Goal: Check status: Check status

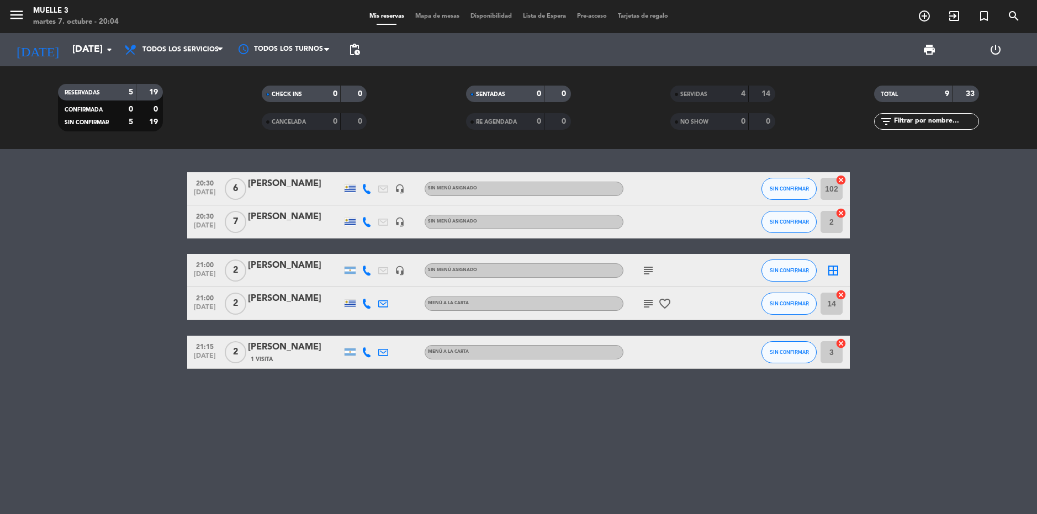
click at [832, 270] on icon "border_all" at bounding box center [833, 270] width 13 height 13
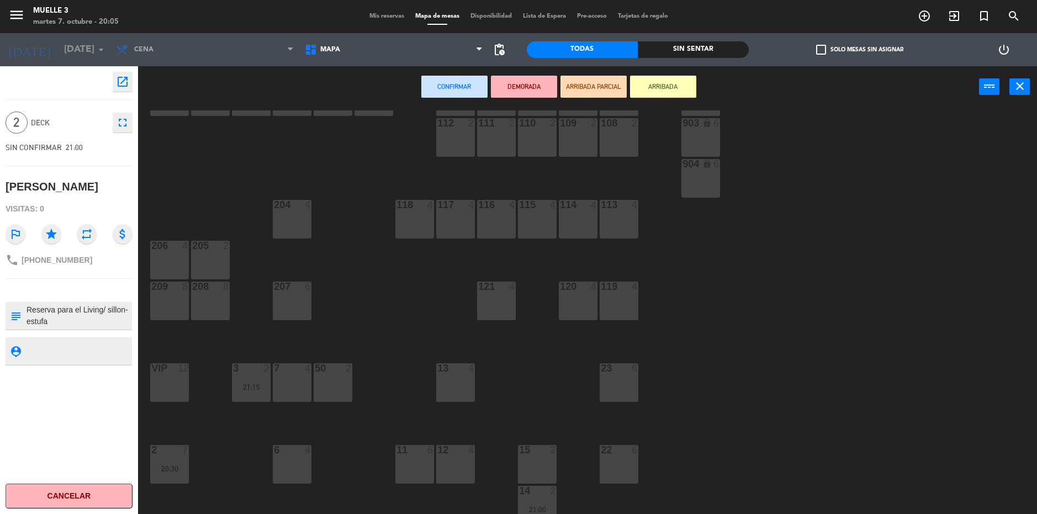
scroll to position [264, 0]
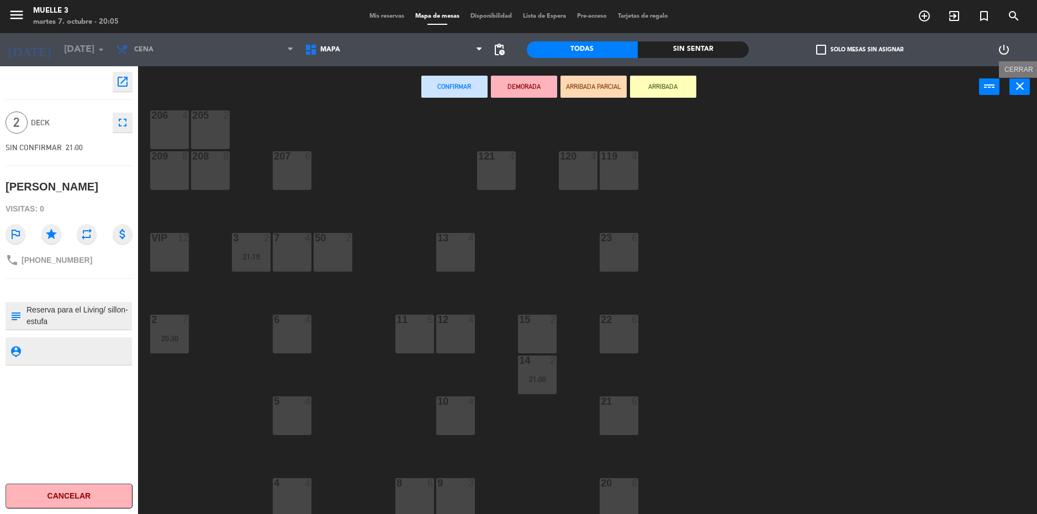
click at [1017, 93] on button "close" at bounding box center [1019, 86] width 20 height 17
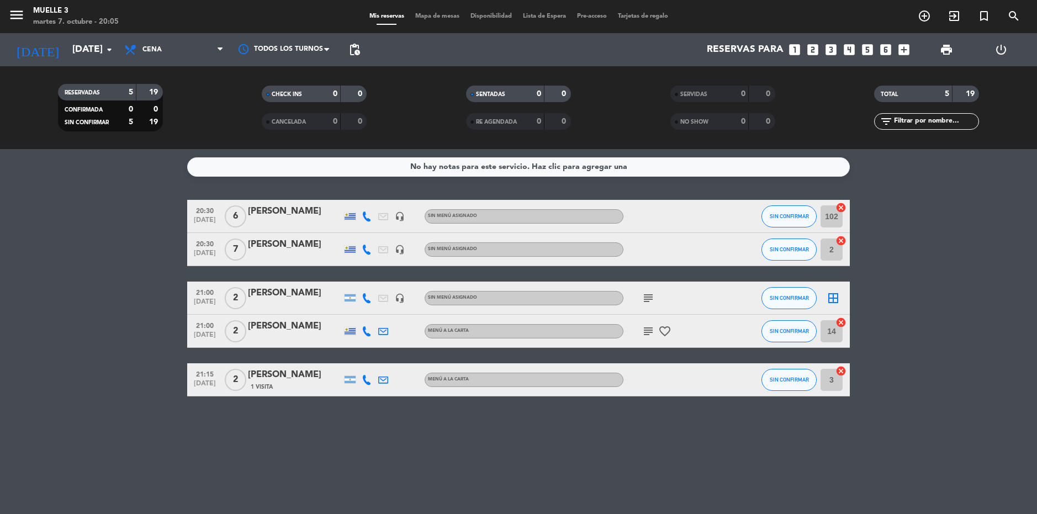
click at [972, 219] on bookings-row "20:30 oct. 7 6 Javier BEBANZ headset_mic Sin menú asignado SIN CONFIRMAR 102 ca…" at bounding box center [518, 298] width 1037 height 197
